Goal: Information Seeking & Learning: Check status

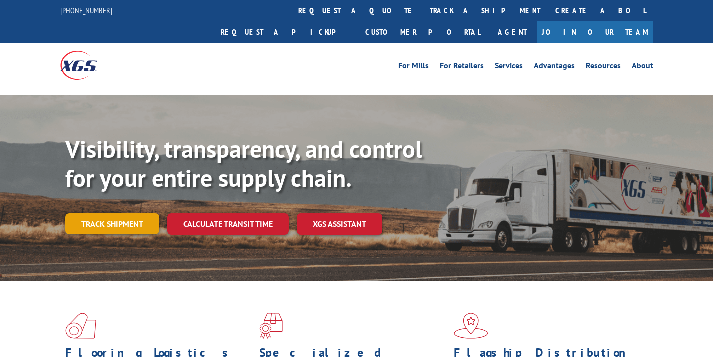
click at [139, 214] on link "Track shipment" at bounding box center [112, 224] width 94 height 21
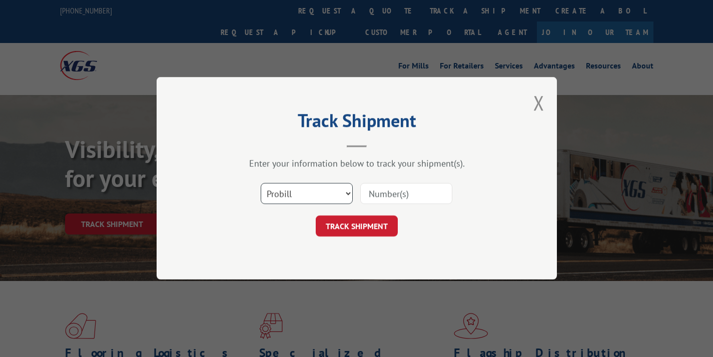
click at [318, 198] on select "Select category... Probill BOL PO" at bounding box center [307, 194] width 92 height 21
select select "bol"
click at [402, 188] on input at bounding box center [406, 194] width 92 height 21
paste input "242913"
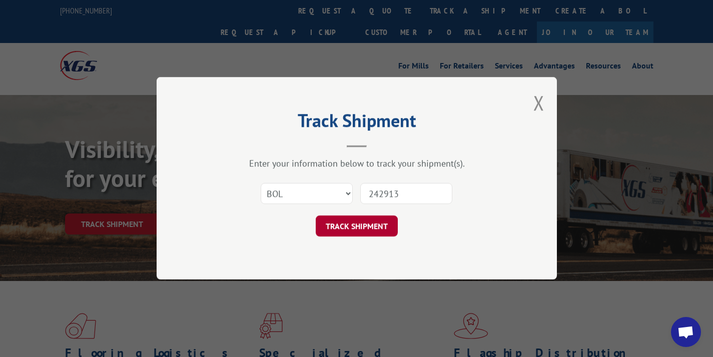
type input "242913"
click at [369, 223] on button "TRACK SHIPMENT" at bounding box center [357, 226] width 82 height 21
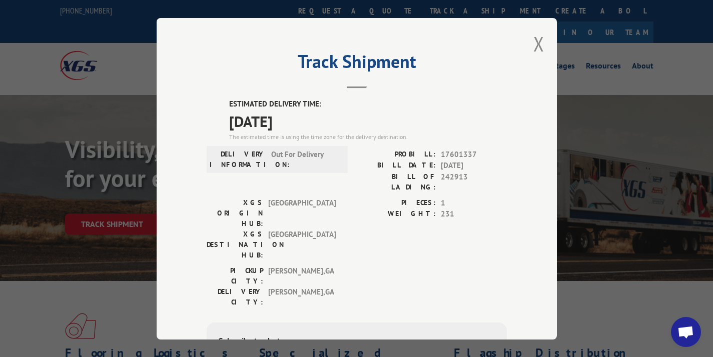
click at [463, 156] on span "17601337" at bounding box center [474, 155] width 66 height 12
drag, startPoint x: 471, startPoint y: 154, endPoint x: 400, endPoint y: 155, distance: 71.1
click at [400, 155] on div "PROBILL: 17601337" at bounding box center [432, 155] width 150 height 12
copy div "PROBILL: 17601337"
